Goal: Leave review/rating: Leave review/rating

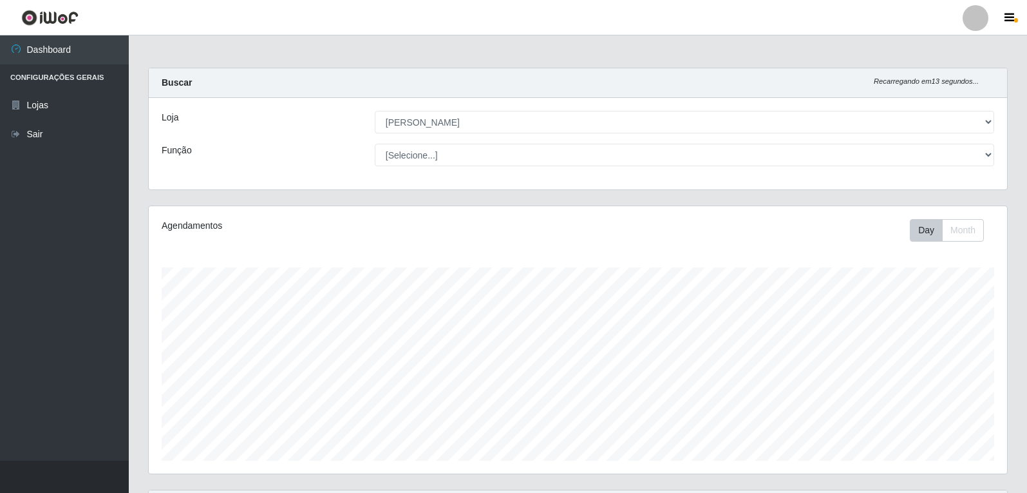
select select "523"
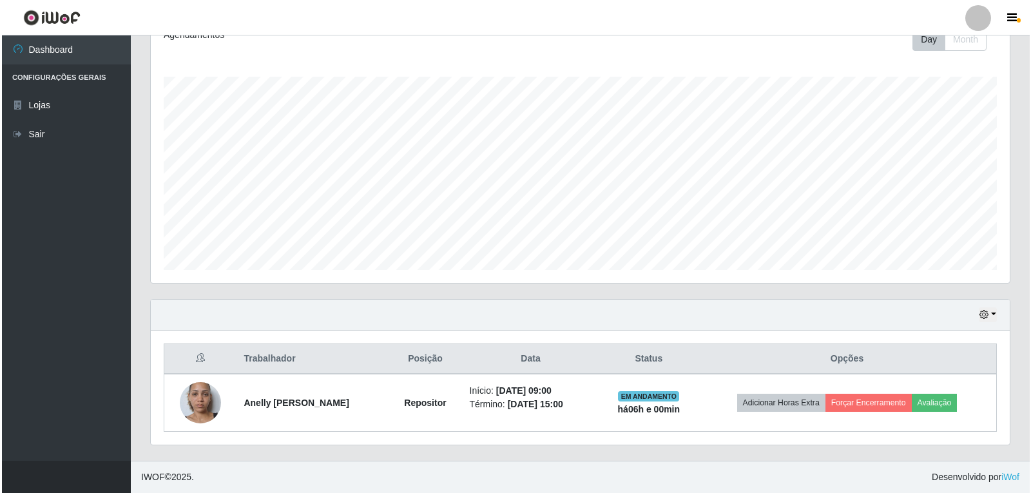
scroll to position [267, 859]
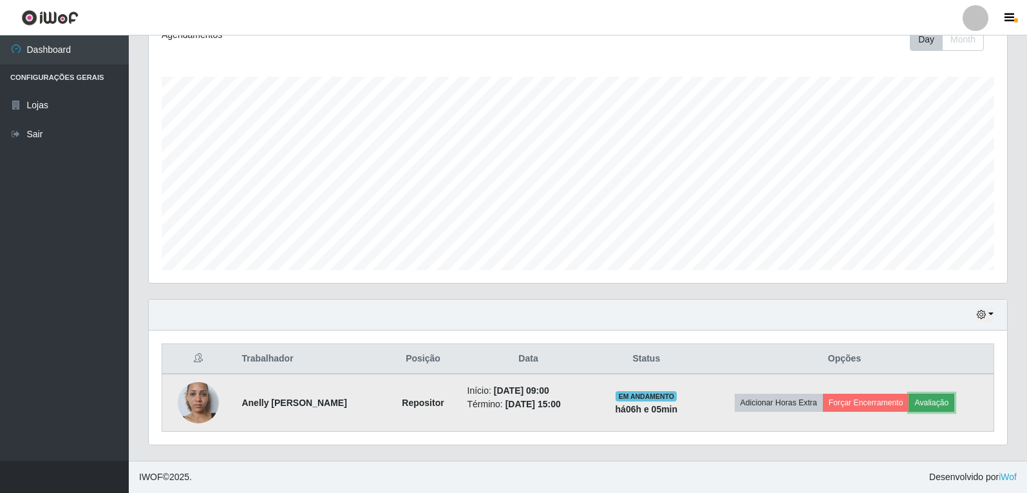
click at [946, 399] on button "Avaliação" at bounding box center [932, 403] width 46 height 18
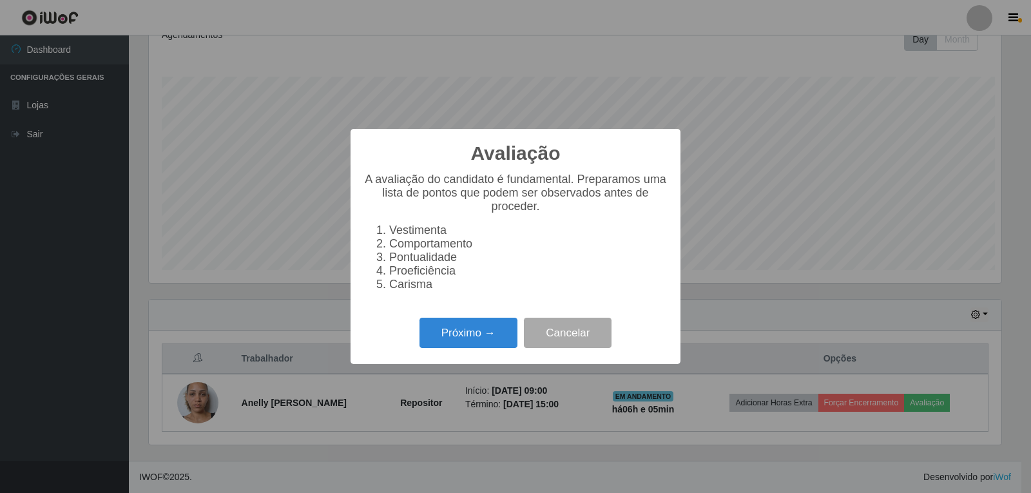
scroll to position [267, 852]
click at [452, 337] on button "Próximo →" at bounding box center [468, 333] width 98 height 30
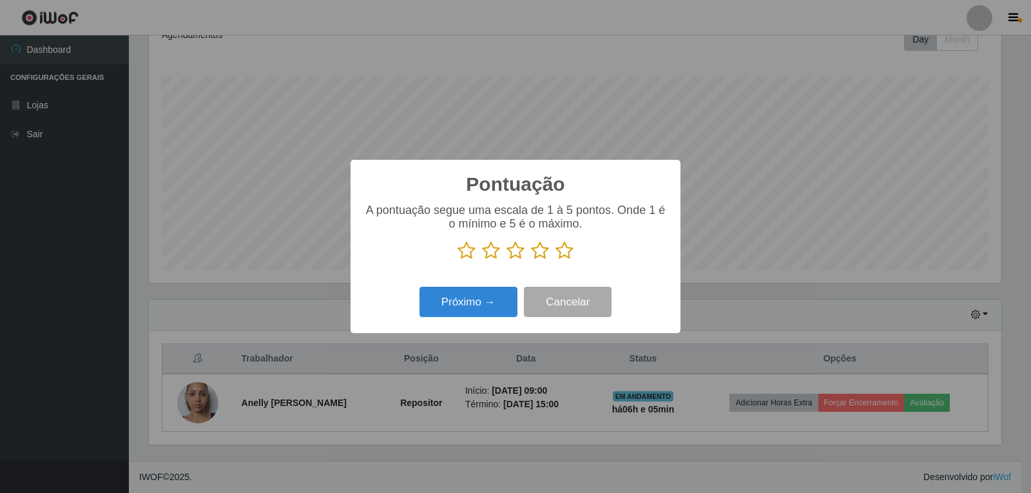
click at [564, 252] on icon at bounding box center [564, 250] width 18 height 19
click at [555, 260] on input "radio" at bounding box center [555, 260] width 0 height 0
click at [484, 307] on button "Próximo →" at bounding box center [468, 302] width 98 height 30
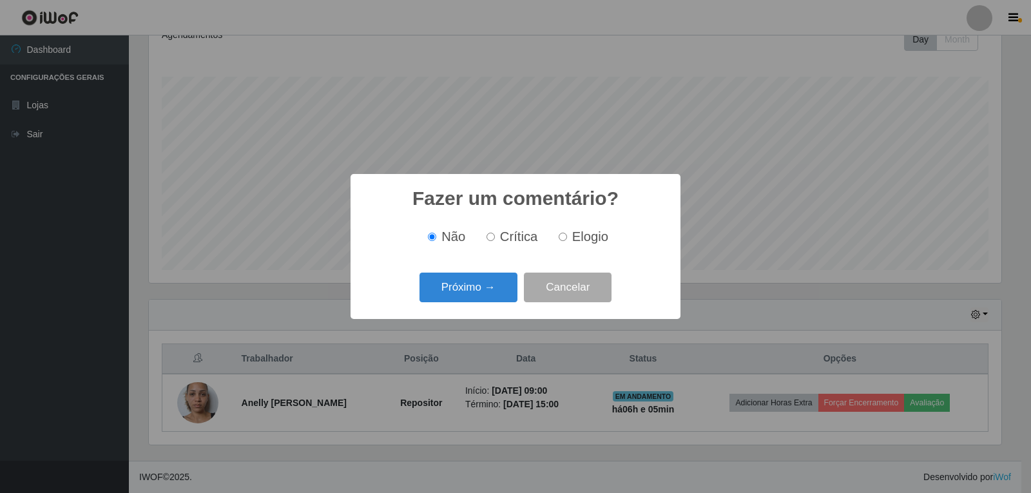
click at [562, 240] on input "Elogio" at bounding box center [562, 237] width 8 height 8
radio input "true"
click at [498, 285] on button "Próximo →" at bounding box center [468, 287] width 98 height 30
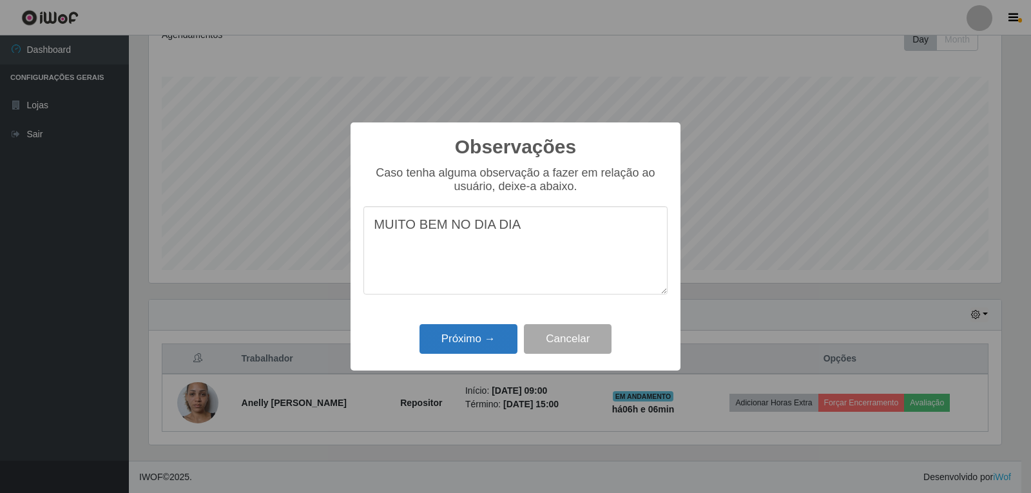
type textarea "MUITO BEM NO DIA DIA"
click at [499, 347] on button "Próximo →" at bounding box center [468, 339] width 98 height 30
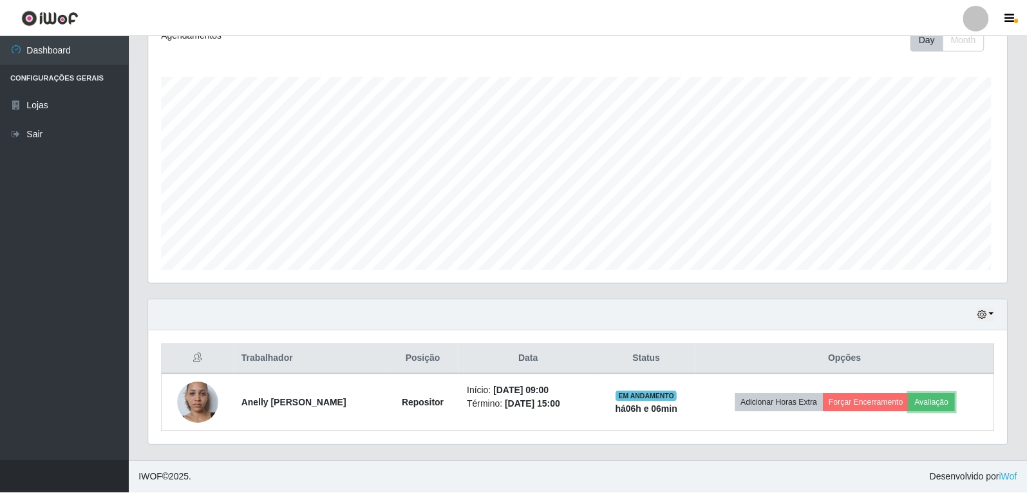
scroll to position [267, 859]
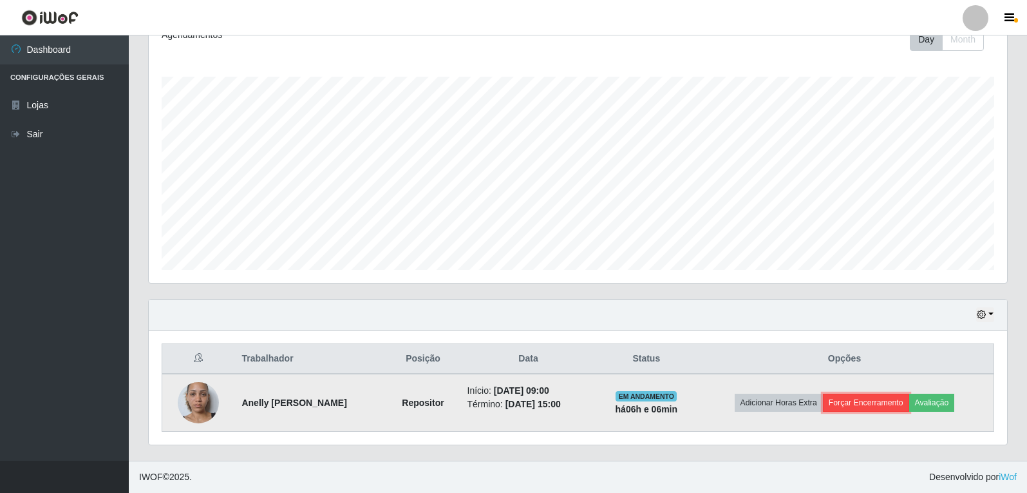
click at [869, 404] on button "Forçar Encerramento" at bounding box center [866, 403] width 86 height 18
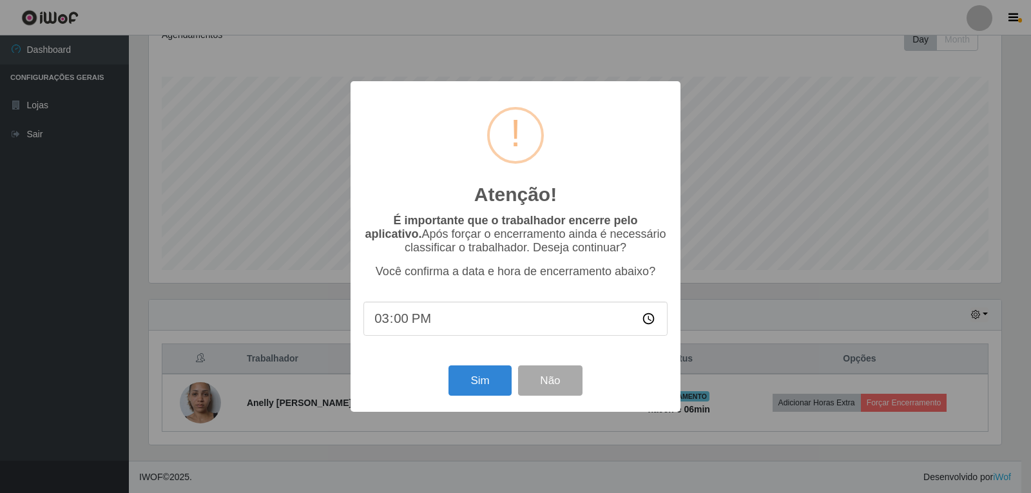
click at [431, 323] on input "15:00" at bounding box center [515, 318] width 304 height 34
type input "15:06"
click at [473, 388] on button "Sim" at bounding box center [479, 380] width 62 height 30
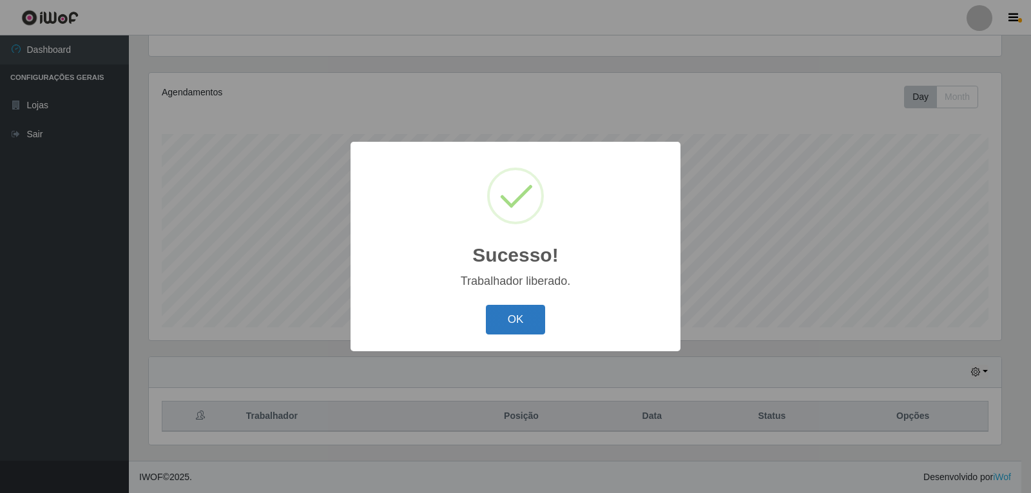
click at [505, 330] on button "OK" at bounding box center [516, 320] width 60 height 30
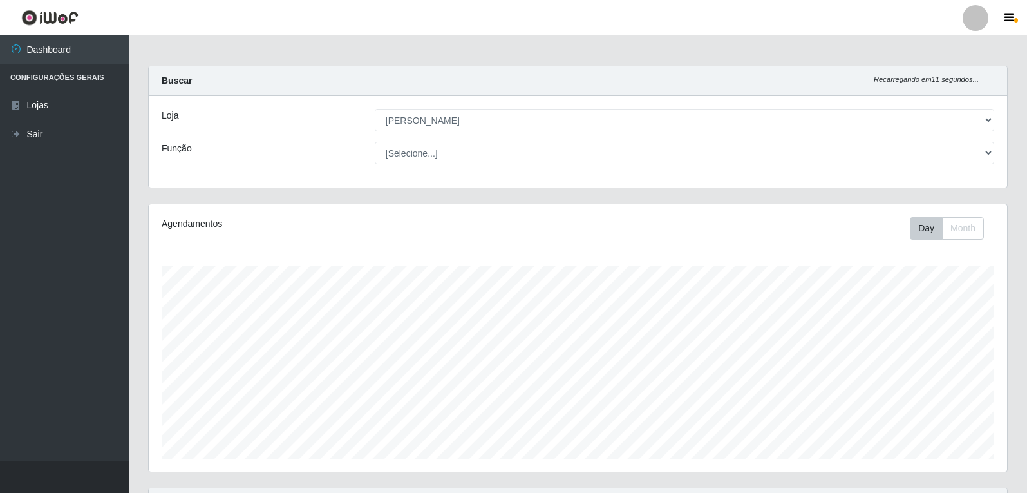
scroll to position [0, 0]
